Goal: Browse casually: Explore the website without a specific task or goal

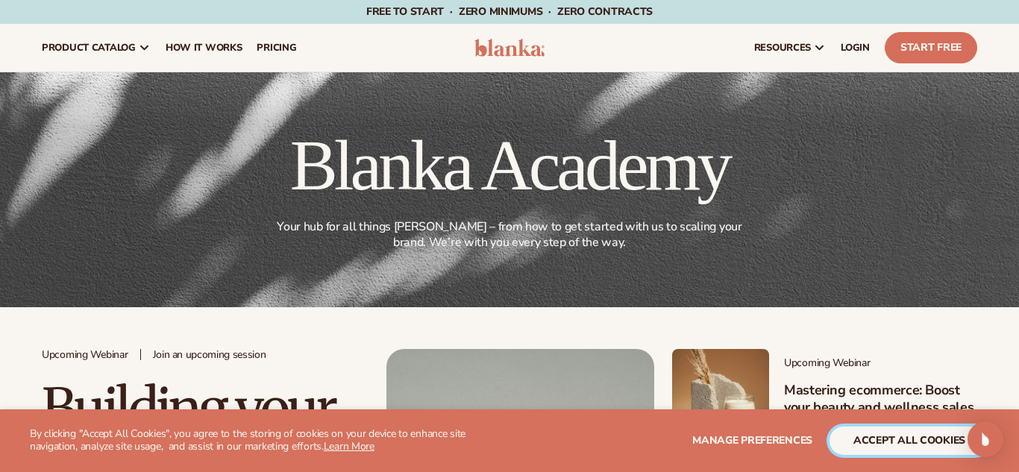
click at [900, 445] on button "accept all cookies" at bounding box center [909, 441] width 160 height 28
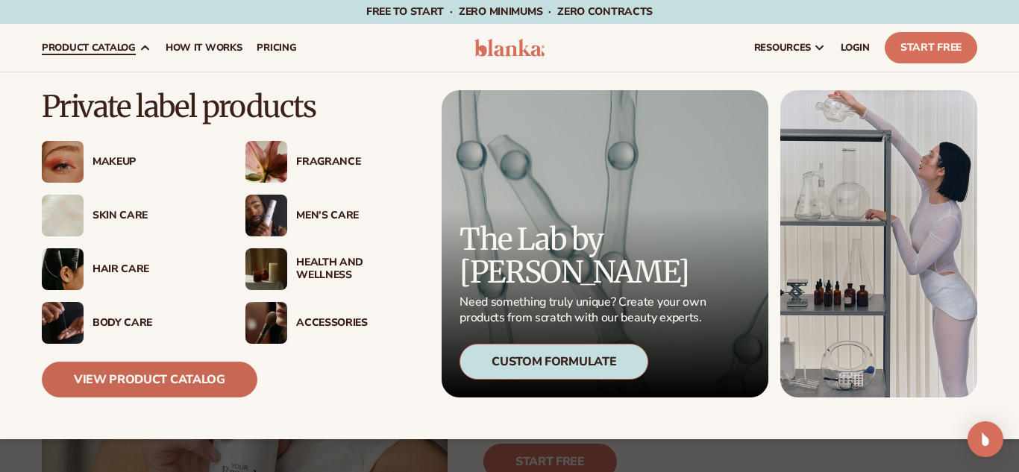
click at [162, 387] on link "View Product Catalog" at bounding box center [150, 380] width 216 height 36
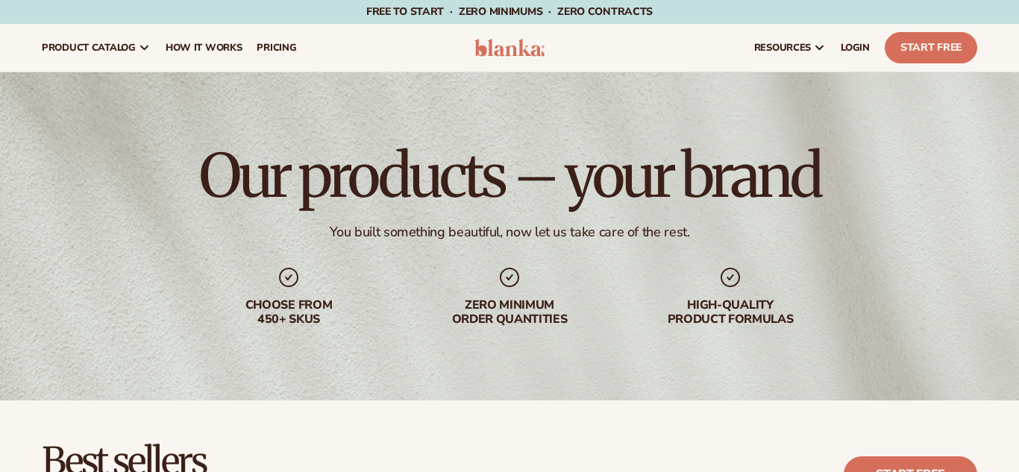
click at [268, 450] on h2 "Best sellers" at bounding box center [241, 462] width 398 height 40
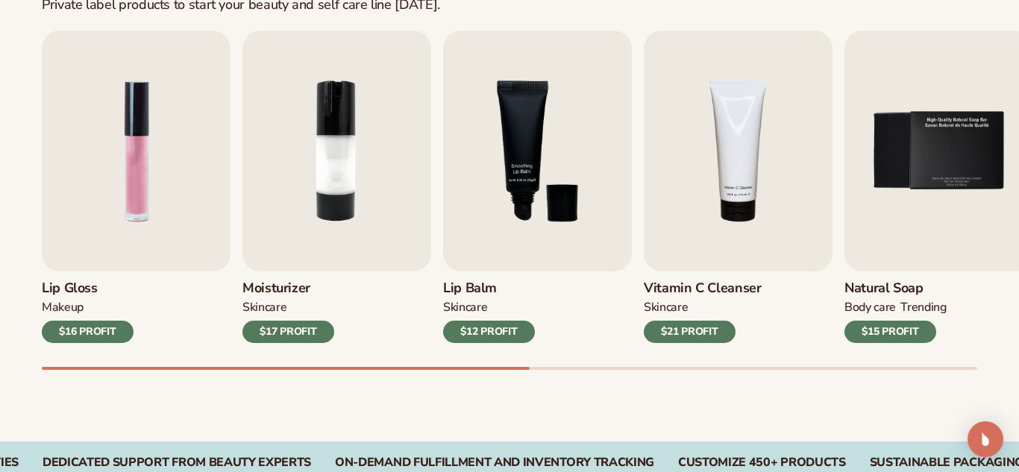
scroll to position [507, 0]
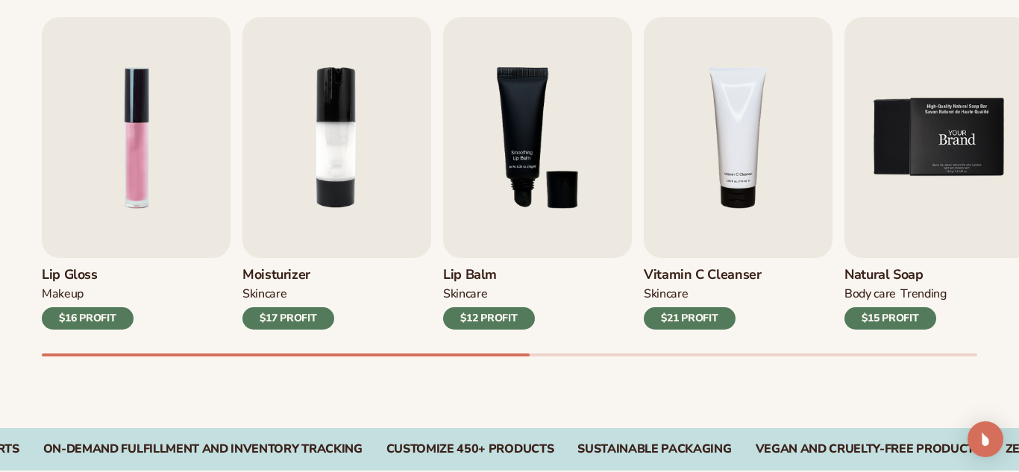
click at [977, 151] on img "5 / 9" at bounding box center [938, 137] width 189 height 241
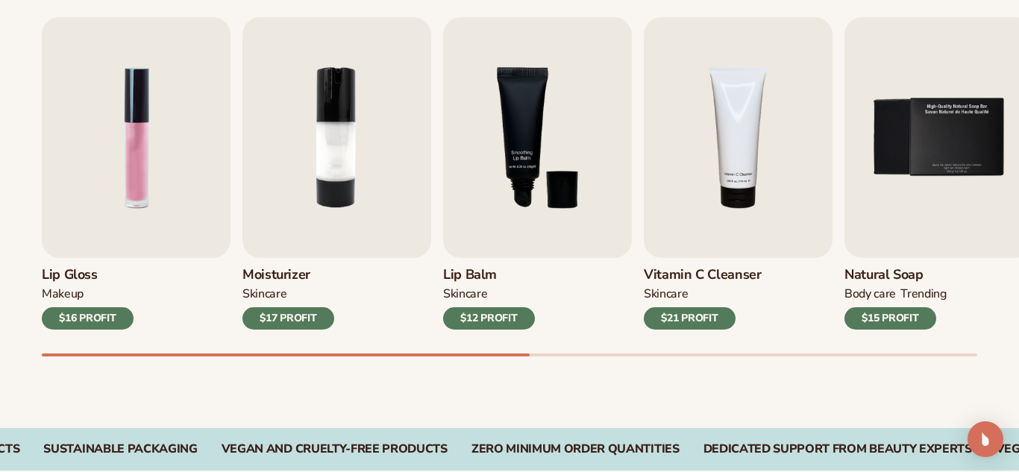
click at [898, 279] on h3 "Natural Soap" at bounding box center [895, 275] width 102 height 16
click at [980, 131] on img "5 / 9" at bounding box center [938, 137] width 189 height 241
click at [897, 236] on img "5 / 9" at bounding box center [938, 137] width 189 height 241
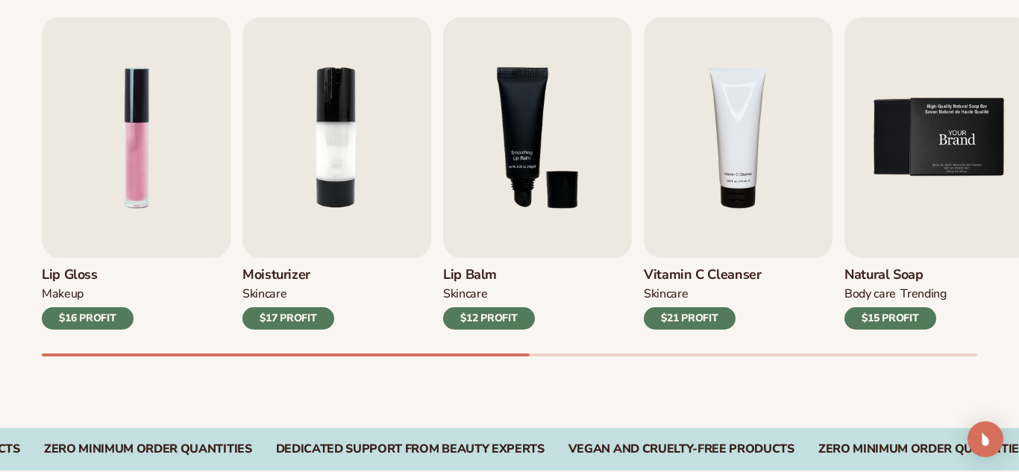
click at [897, 236] on img "5 / 9" at bounding box center [938, 137] width 189 height 241
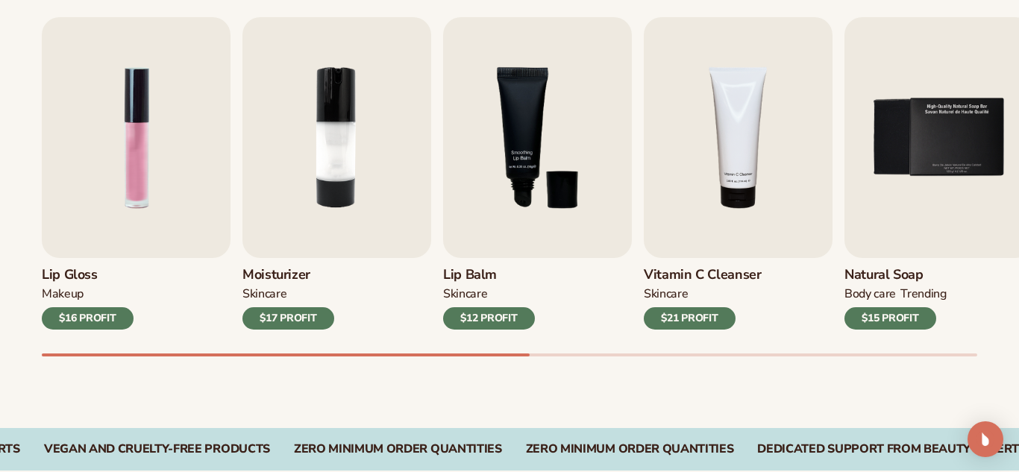
drag, startPoint x: 501, startPoint y: 349, endPoint x: 572, endPoint y: 349, distance: 70.9
click at [572, 349] on div "Lip Gloss MAKEUP $16 PROFIT Moisturizer SKINCARE $17 PROFIT SKINCARE mens" at bounding box center [530, 186] width 977 height 339
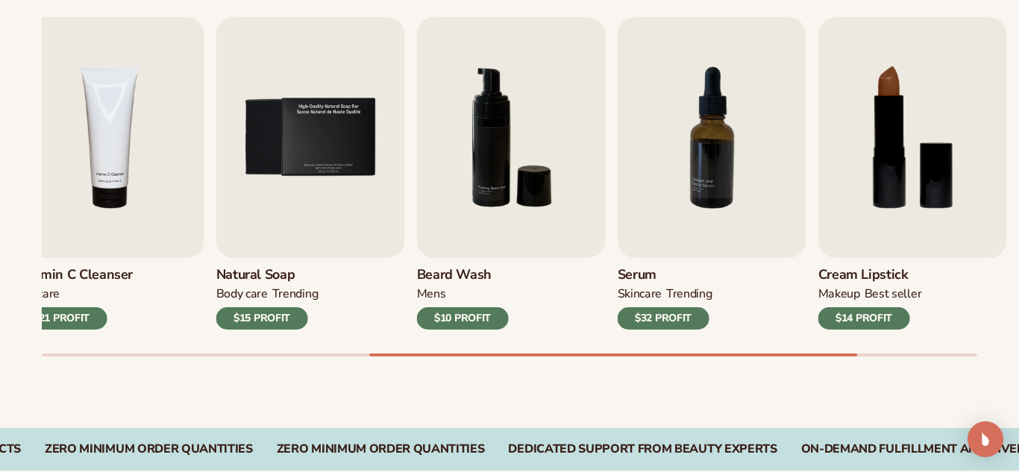
click at [856, 330] on div "Lip Gloss MAKEUP $16 PROFIT Moisturizer SKINCARE $17 PROFIT SKINCARE mens" at bounding box center [530, 186] width 977 height 339
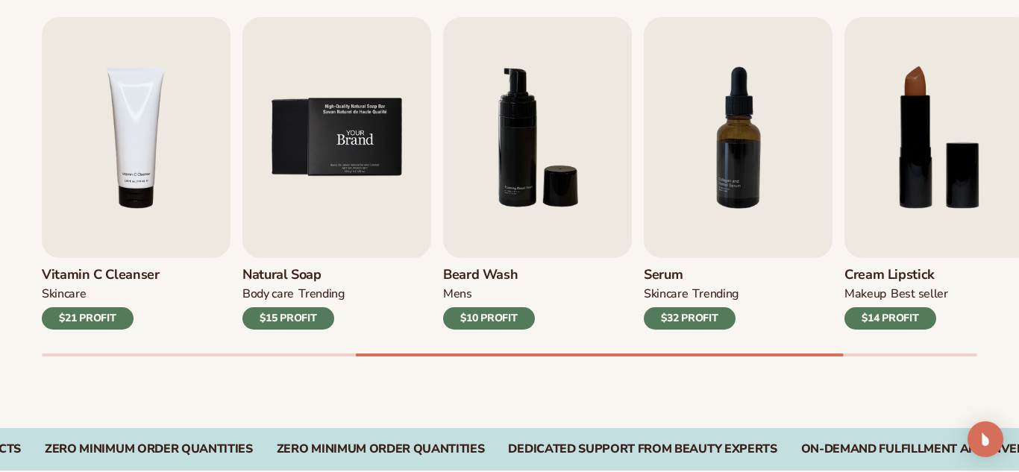
click at [406, 236] on img "5 / 9" at bounding box center [336, 137] width 189 height 241
click at [360, 131] on img "5 / 9" at bounding box center [336, 137] width 189 height 241
click at [369, 242] on img "5 / 9" at bounding box center [336, 137] width 189 height 241
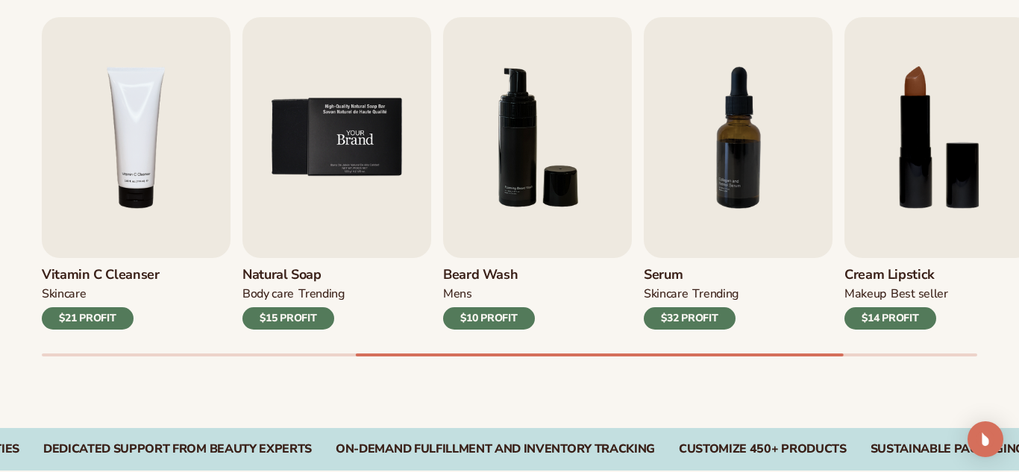
click at [369, 242] on img "5 / 9" at bounding box center [336, 137] width 189 height 241
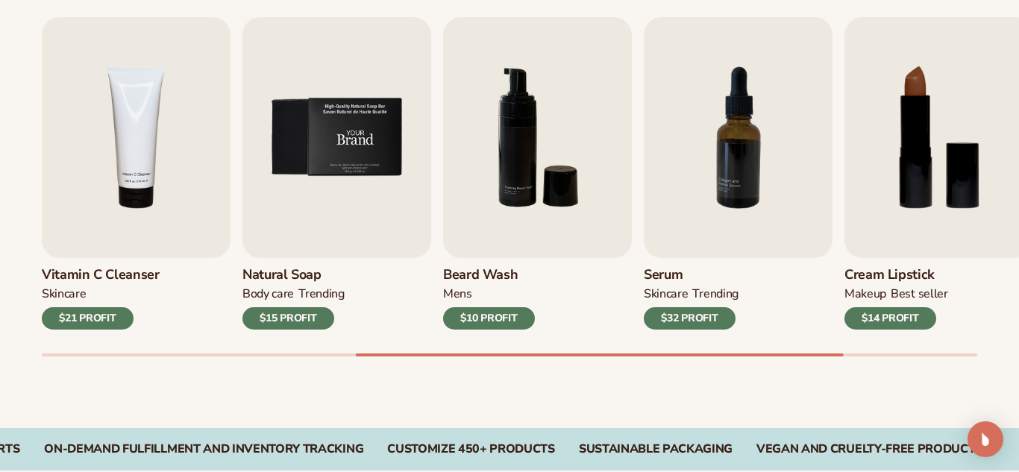
click at [369, 242] on img "5 / 9" at bounding box center [336, 137] width 189 height 241
click at [315, 314] on div "$15 PROFIT" at bounding box center [288, 318] width 92 height 22
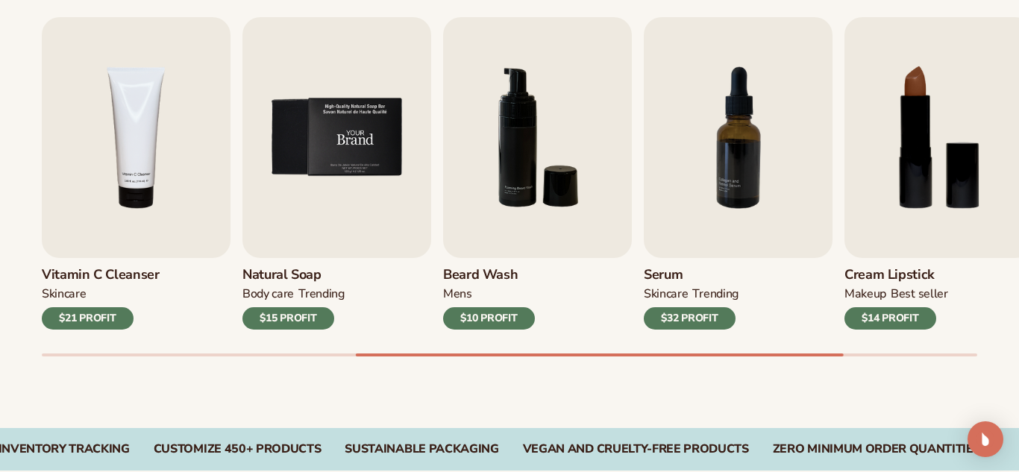
click at [416, 172] on img "5 / 9" at bounding box center [336, 137] width 189 height 241
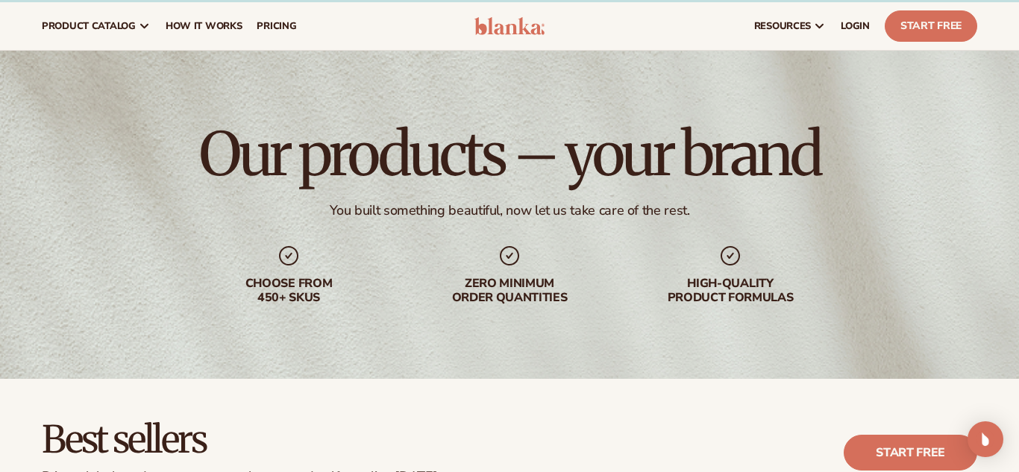
scroll to position [0, 0]
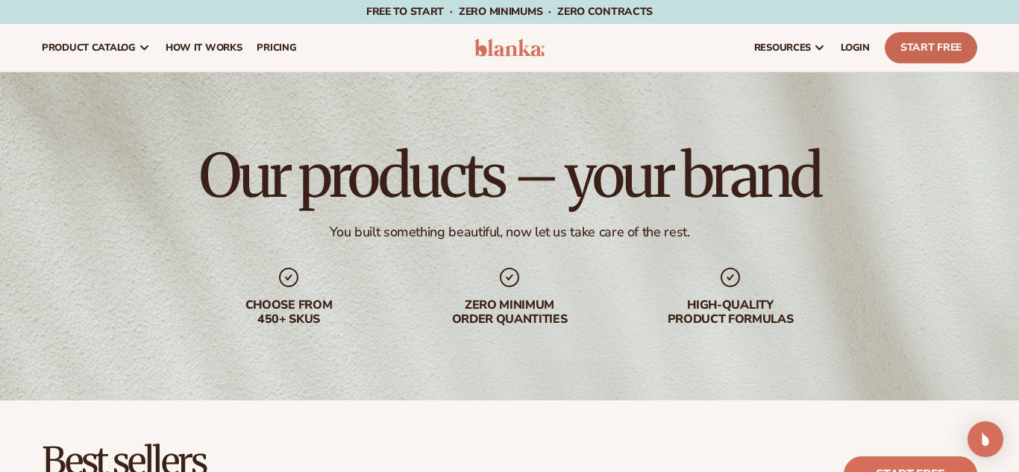
click at [914, 56] on link "Start Free" at bounding box center [931, 47] width 92 height 31
